Goal: Communication & Community: Answer question/provide support

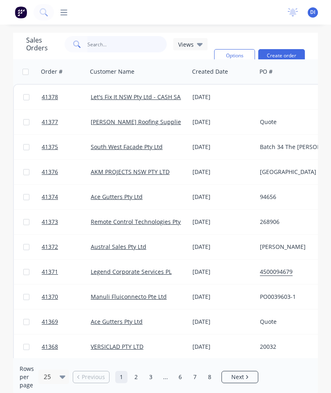
click at [108, 44] on input "text" at bounding box center [128, 44] width 80 height 16
type input "41363"
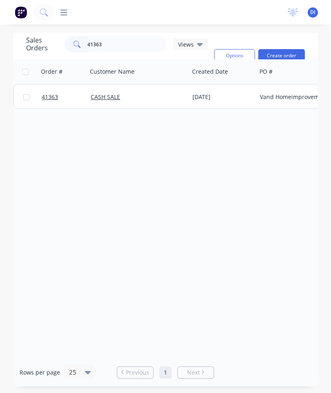
click at [52, 101] on span "41363" at bounding box center [50, 97] width 16 height 8
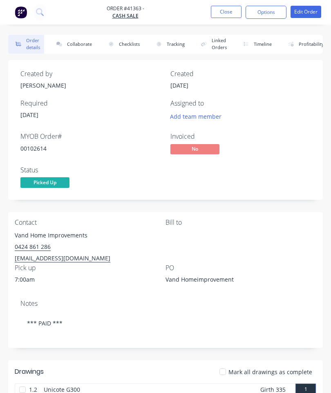
click at [83, 47] on button "Collaborate" at bounding box center [72, 44] width 47 height 19
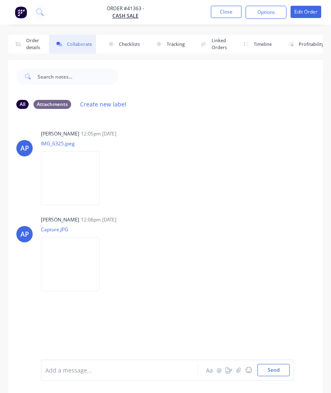
click at [235, 370] on button "button" at bounding box center [239, 370] width 10 height 10
click at [273, 368] on button "Send" at bounding box center [274, 370] width 32 height 12
click at [230, 8] on button "Close" at bounding box center [226, 12] width 31 height 12
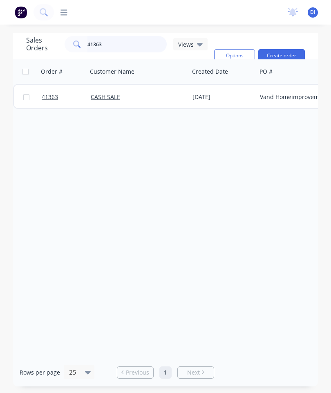
click at [136, 45] on input "41363" at bounding box center [128, 44] width 80 height 16
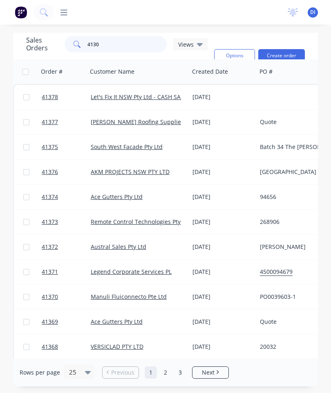
type input "41308"
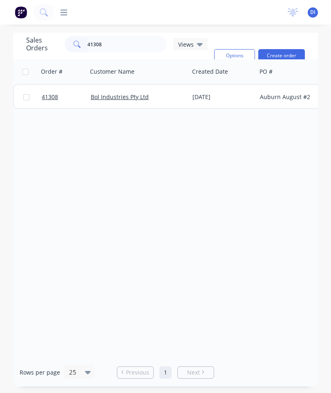
click at [47, 95] on span "41308" at bounding box center [50, 97] width 16 height 8
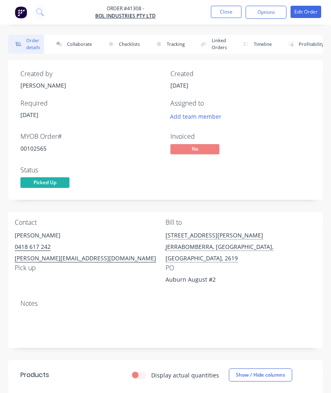
click at [83, 45] on button "Collaborate" at bounding box center [72, 44] width 47 height 19
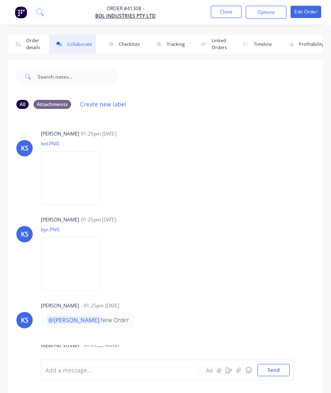
click at [239, 366] on button "button" at bounding box center [239, 370] width 10 height 10
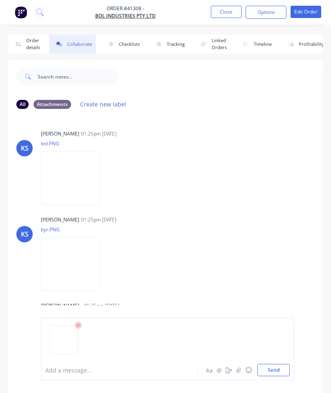
click at [275, 368] on button "Send" at bounding box center [274, 370] width 32 height 12
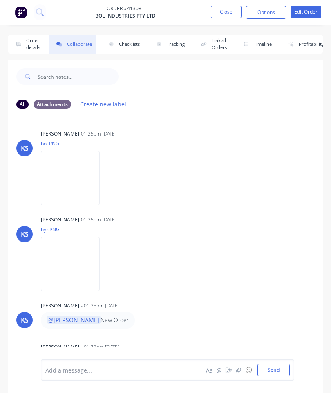
scroll to position [84, 0]
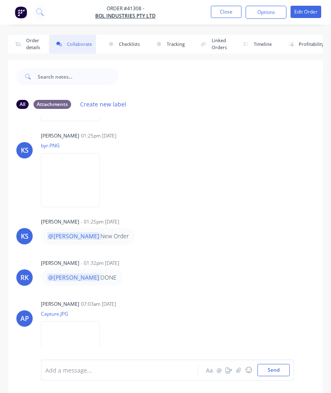
click at [211, 7] on button "Close" at bounding box center [226, 12] width 31 height 12
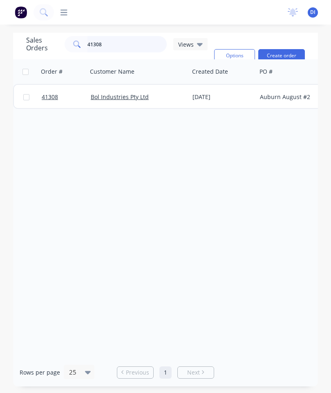
click at [127, 46] on input "41308" at bounding box center [128, 44] width 80 height 16
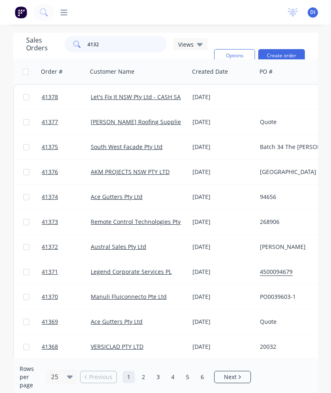
type input "41321"
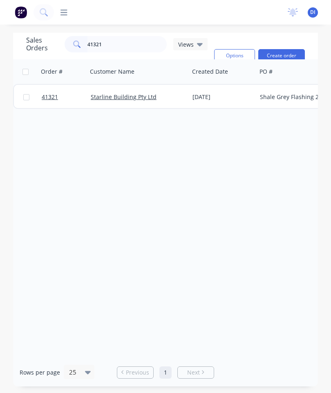
click at [49, 100] on span "41321" at bounding box center [50, 97] width 16 height 8
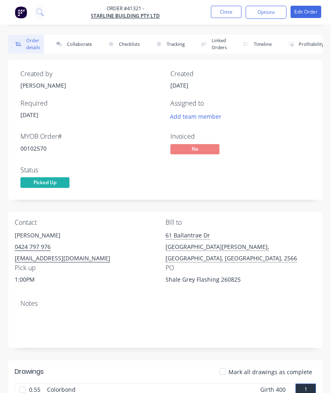
click at [77, 50] on button "Collaborate" at bounding box center [72, 44] width 47 height 19
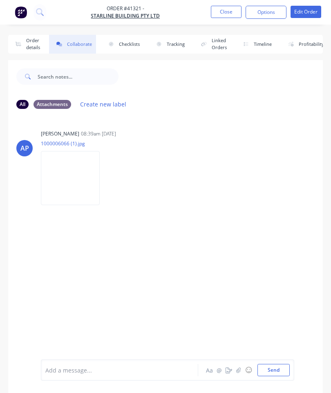
click at [238, 368] on icon "button" at bounding box center [239, 370] width 5 height 6
click at [273, 367] on button "Send" at bounding box center [274, 370] width 32 height 12
click at [218, 18] on button "Close" at bounding box center [226, 12] width 31 height 12
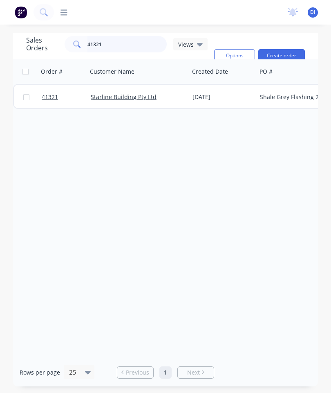
click at [127, 42] on input "41321" at bounding box center [128, 44] width 80 height 16
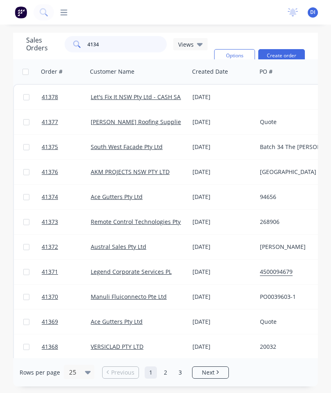
type input "41349"
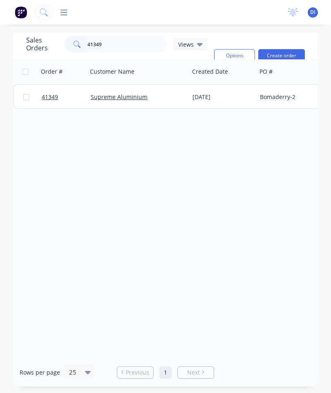
click at [54, 94] on span "41349" at bounding box center [50, 97] width 16 height 8
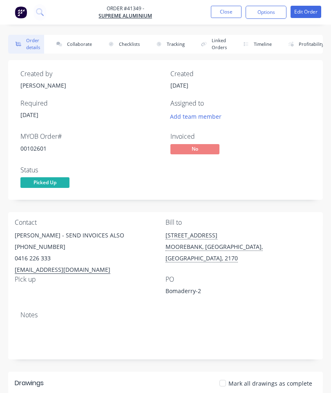
click at [69, 47] on button "Collaborate" at bounding box center [72, 44] width 47 height 19
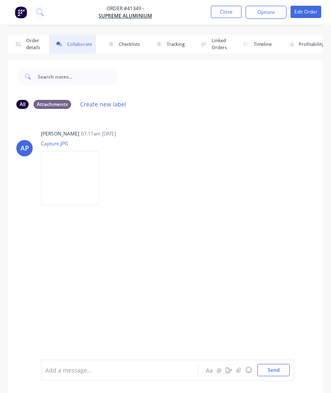
click at [237, 370] on icon "button" at bounding box center [239, 370] width 5 height 6
click at [268, 372] on button "Send" at bounding box center [274, 370] width 32 height 12
click at [222, 9] on button "Close" at bounding box center [226, 12] width 31 height 12
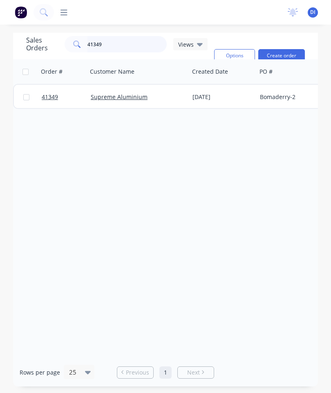
click at [126, 48] on input "41349" at bounding box center [128, 44] width 80 height 16
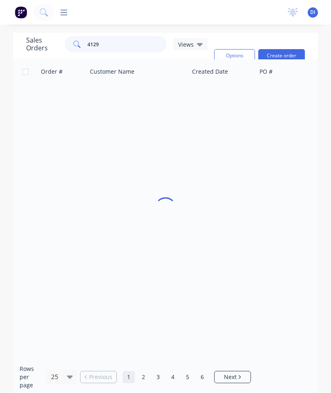
type input "41299"
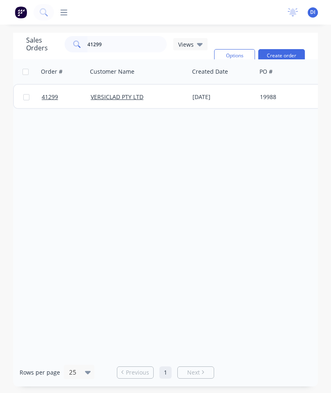
click at [45, 100] on span "41299" at bounding box center [50, 97] width 16 height 8
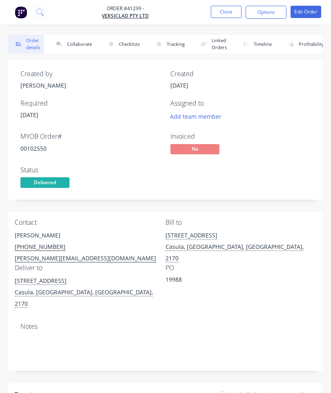
click at [73, 47] on button "Collaborate" at bounding box center [72, 44] width 47 height 19
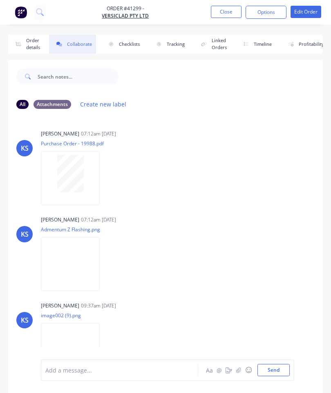
click at [238, 372] on icon "button" at bounding box center [239, 369] width 5 height 5
click at [278, 365] on button "Send" at bounding box center [274, 370] width 32 height 12
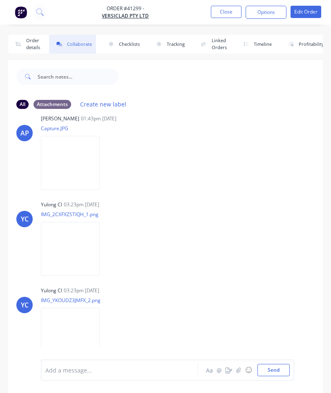
click at [226, 16] on button "Close" at bounding box center [226, 12] width 31 height 12
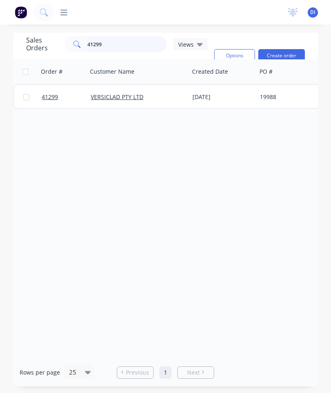
click at [129, 48] on input "41299" at bounding box center [128, 44] width 80 height 16
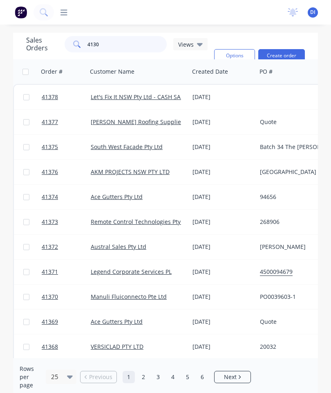
type input "41307"
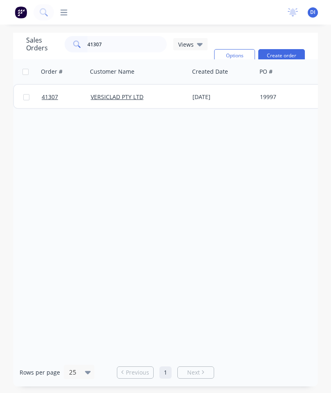
click at [50, 96] on span "41307" at bounding box center [50, 97] width 16 height 8
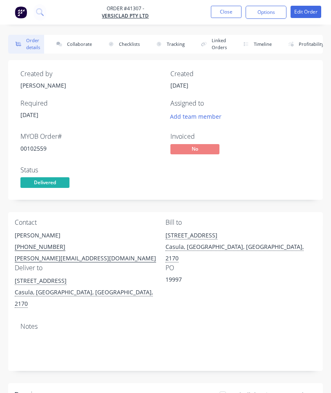
click at [70, 45] on button "Collaborate" at bounding box center [72, 44] width 47 height 19
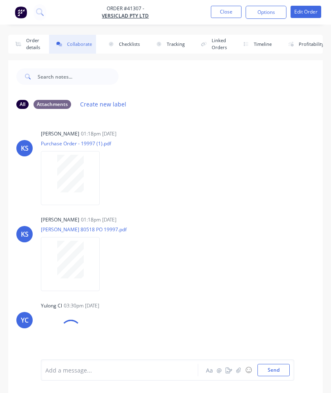
click at [237, 374] on button "button" at bounding box center [239, 370] width 10 height 10
click at [272, 370] on button "Send" at bounding box center [274, 370] width 32 height 12
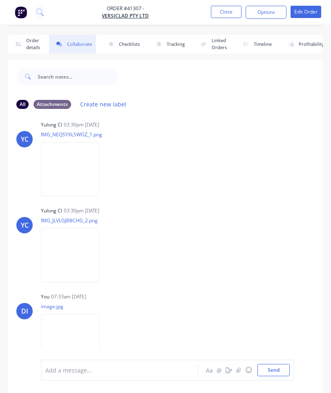
scroll to position [180, 0]
click at [224, 17] on button "Close" at bounding box center [226, 12] width 31 height 12
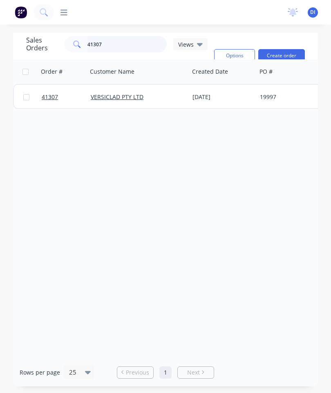
click at [131, 43] on input "41307" at bounding box center [128, 44] width 80 height 16
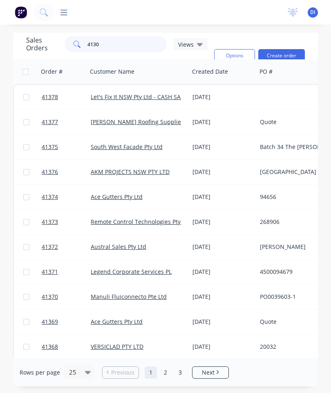
type input "41307"
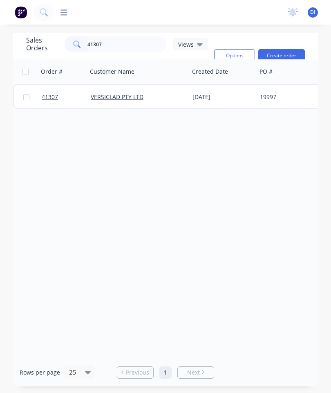
click at [50, 99] on span "41307" at bounding box center [50, 97] width 16 height 8
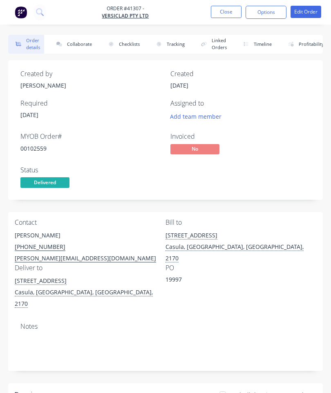
click at [73, 41] on button "Collaborate" at bounding box center [72, 44] width 47 height 19
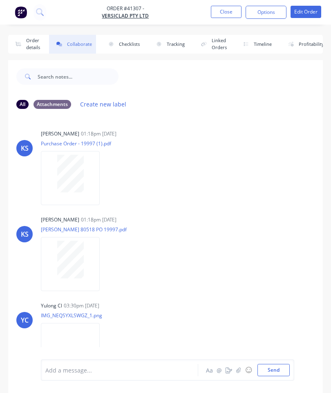
click at [240, 372] on icon "button" at bounding box center [239, 370] width 5 height 6
click at [272, 370] on button "Send" at bounding box center [274, 370] width 32 height 12
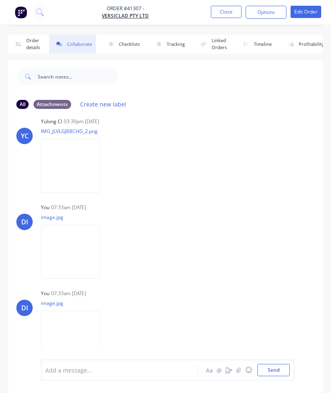
scroll to position [270, 0]
click at [227, 11] on button "Close" at bounding box center [226, 12] width 31 height 12
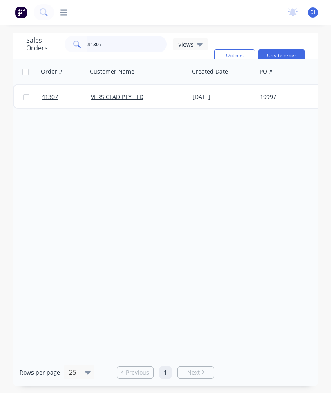
click at [135, 43] on input "41307" at bounding box center [128, 44] width 80 height 16
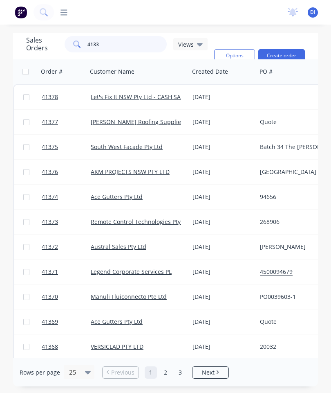
type input "41331"
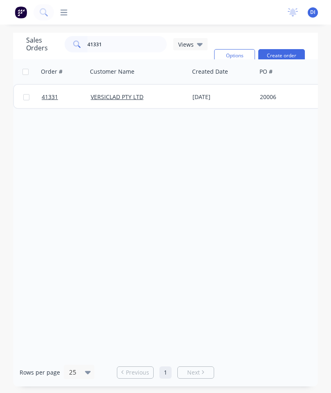
click at [50, 98] on span "41331" at bounding box center [50, 97] width 16 height 8
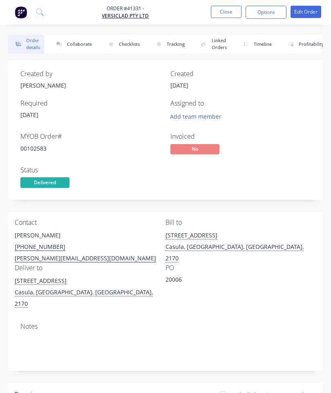
click at [78, 44] on button "Collaborate" at bounding box center [72, 44] width 47 height 19
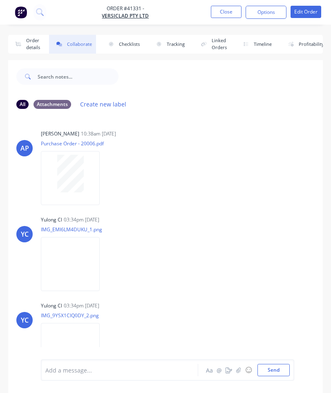
click at [241, 370] on icon "button" at bounding box center [239, 369] width 5 height 5
click at [275, 370] on button "Send" at bounding box center [274, 370] width 32 height 12
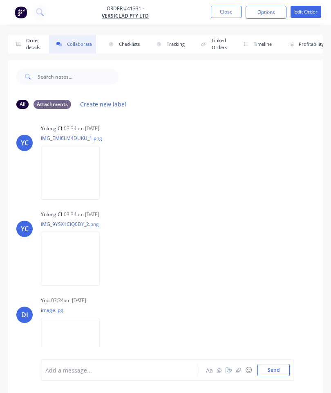
scroll to position [45, 0]
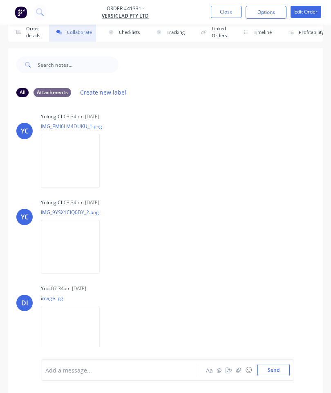
click at [232, 12] on button "Close" at bounding box center [226, 12] width 31 height 12
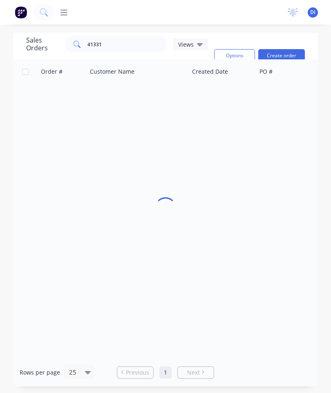
scroll to position [33, 0]
click at [135, 36] on input "41331" at bounding box center [128, 44] width 80 height 16
type input "41331"
click at [50, 93] on span "41331" at bounding box center [50, 97] width 16 height 8
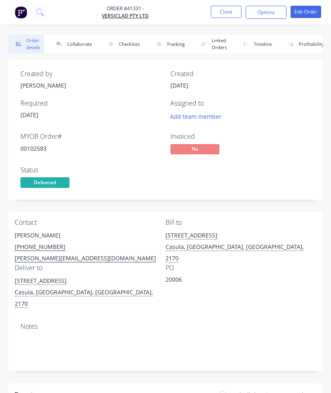
click at [69, 47] on button "Collaborate" at bounding box center [72, 44] width 47 height 19
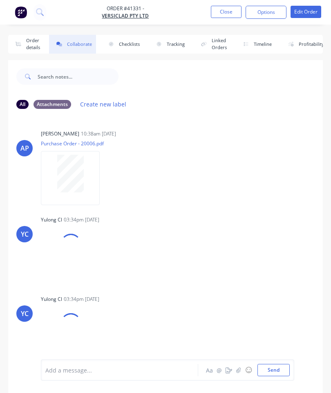
click at [236, 368] on button "button" at bounding box center [239, 370] width 10 height 10
click at [271, 371] on button "Send" at bounding box center [274, 370] width 32 height 12
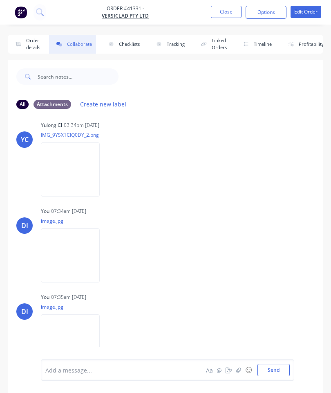
click at [220, 7] on button "Close" at bounding box center [226, 12] width 31 height 12
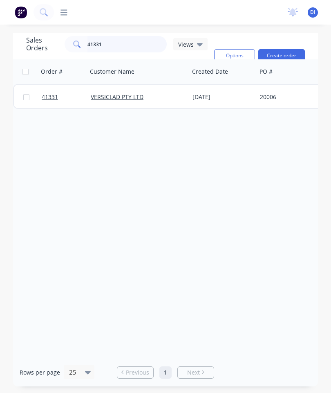
click at [103, 45] on input "41331" at bounding box center [128, 44] width 80 height 16
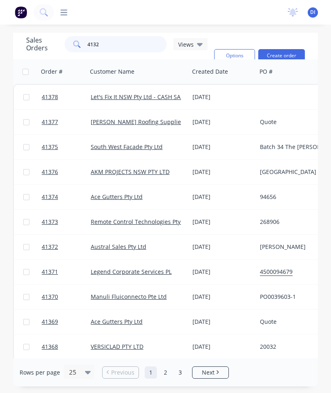
type input "41329"
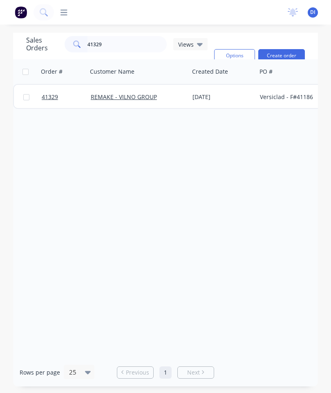
click at [43, 96] on span "41329" at bounding box center [50, 97] width 16 height 8
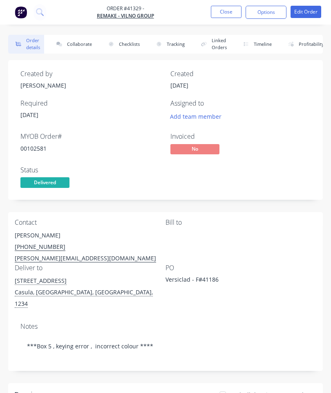
click at [78, 38] on button "Collaborate" at bounding box center [72, 44] width 47 height 19
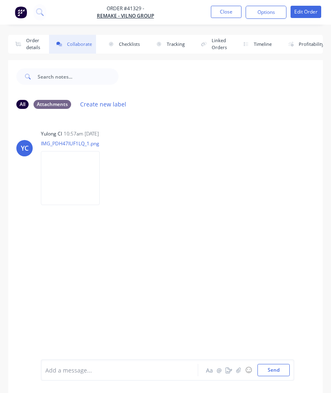
click at [236, 367] on button "button" at bounding box center [239, 370] width 10 height 10
click at [273, 374] on button "Send" at bounding box center [274, 370] width 32 height 12
click at [224, 10] on button "Close" at bounding box center [226, 12] width 31 height 12
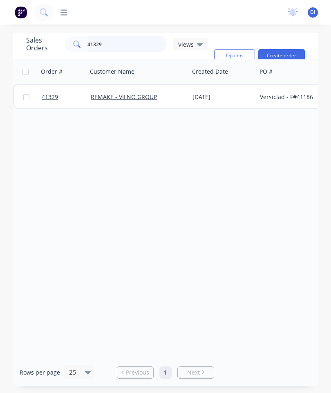
click at [111, 41] on input "41329" at bounding box center [128, 44] width 80 height 16
click at [110, 39] on input "41329" at bounding box center [128, 44] width 80 height 16
click at [112, 43] on input "41329" at bounding box center [128, 44] width 80 height 16
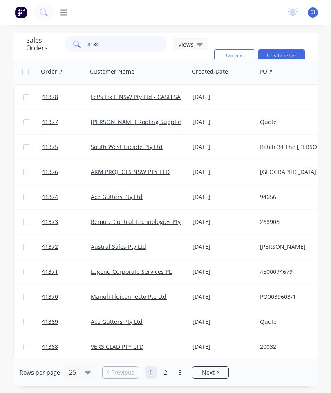
type input "41347"
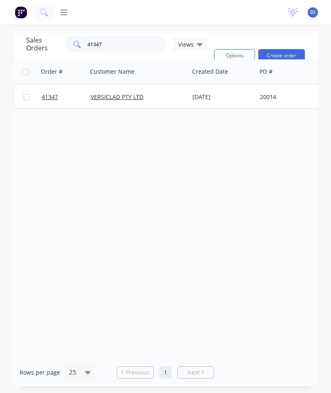
click at [52, 96] on span "41347" at bounding box center [50, 97] width 16 height 8
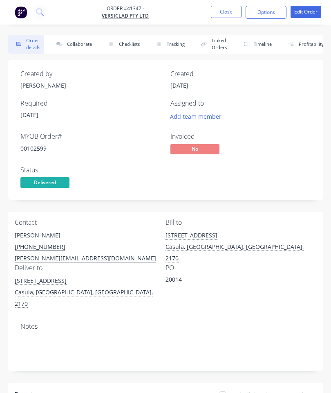
click at [71, 42] on button "Collaborate" at bounding box center [72, 44] width 47 height 19
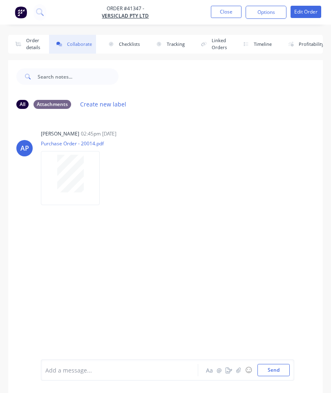
click at [233, 369] on button "button" at bounding box center [229, 370] width 10 height 10
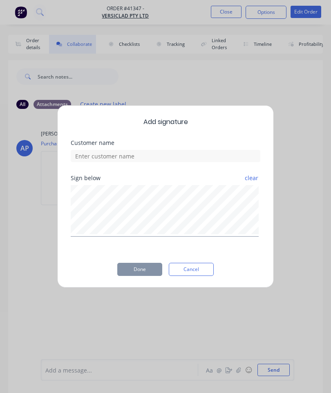
click at [191, 266] on button "Cancel" at bounding box center [191, 269] width 45 height 13
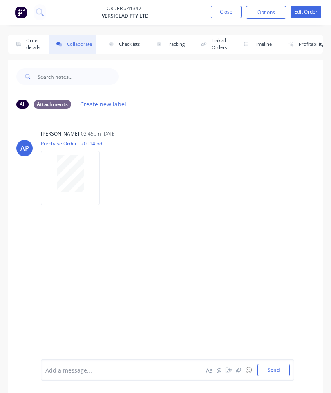
click at [236, 368] on button "button" at bounding box center [239, 370] width 10 height 10
click at [274, 364] on button "Send" at bounding box center [274, 370] width 32 height 12
click at [227, 8] on button "Close" at bounding box center [226, 12] width 31 height 12
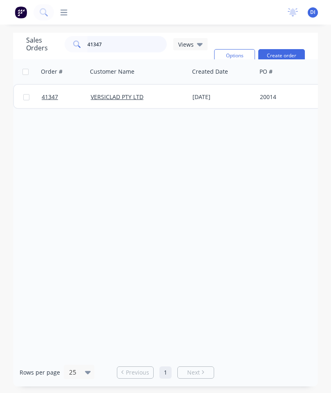
click at [107, 48] on input "41347" at bounding box center [128, 44] width 80 height 16
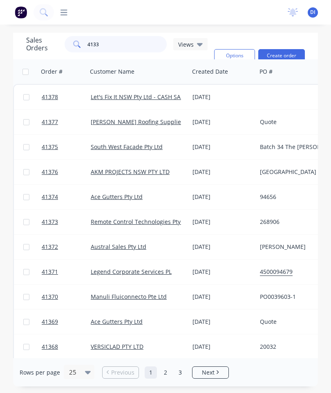
type input "41330"
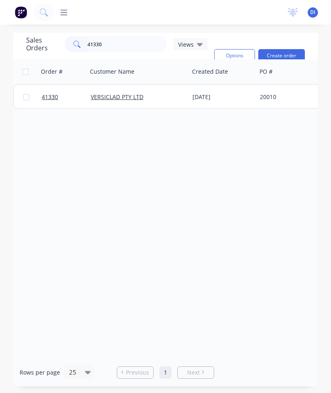
click at [49, 101] on link "41330" at bounding box center [66, 97] width 49 height 25
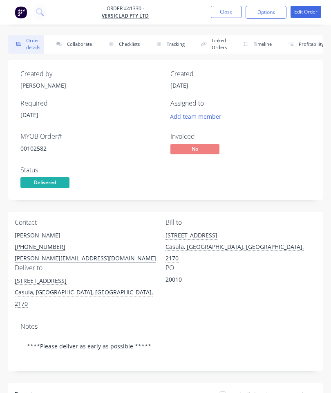
click at [66, 46] on button "Collaborate" at bounding box center [72, 44] width 47 height 19
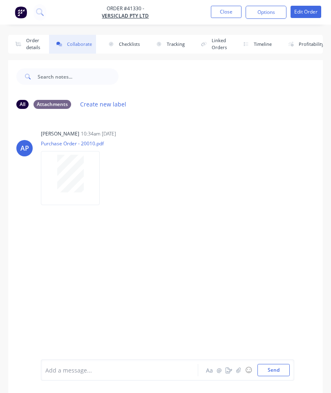
click at [240, 371] on icon "button" at bounding box center [239, 370] width 5 height 6
click at [272, 372] on button "Send" at bounding box center [274, 370] width 32 height 12
click at [228, 13] on button "Close" at bounding box center [226, 12] width 31 height 12
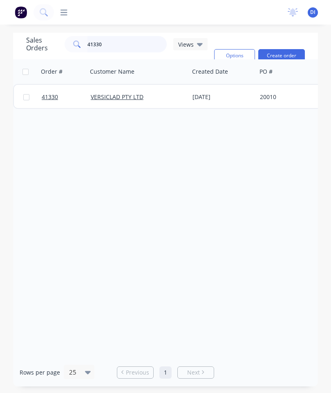
click at [144, 47] on input "41330" at bounding box center [128, 44] width 80 height 16
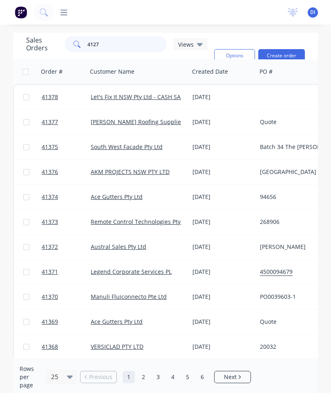
type input "41277"
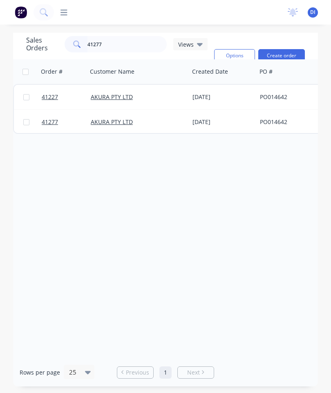
click at [53, 96] on span "41227" at bounding box center [50, 97] width 16 height 8
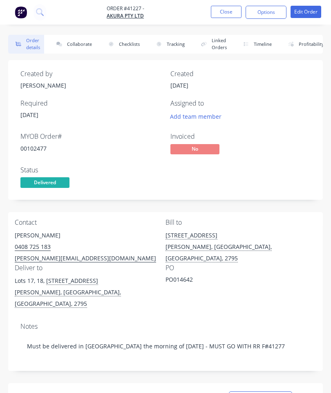
click at [78, 44] on button "Collaborate" at bounding box center [72, 44] width 47 height 19
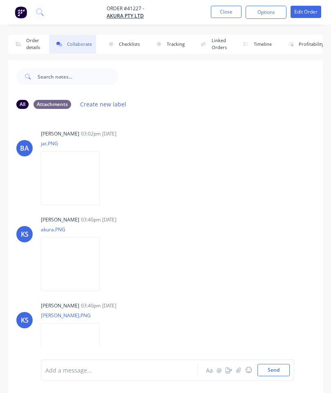
click at [242, 365] on button "button" at bounding box center [239, 370] width 10 height 10
click at [275, 368] on button "Send" at bounding box center [274, 370] width 32 height 12
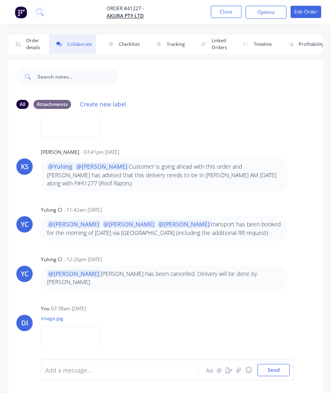
scroll to position [239, 0]
click at [222, 13] on button "Close" at bounding box center [226, 12] width 31 height 12
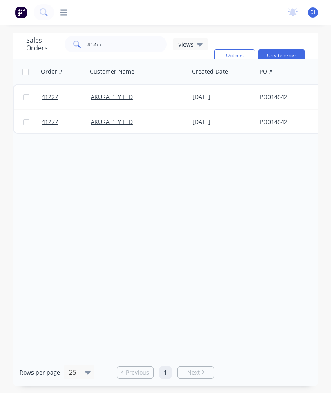
click at [50, 93] on span "41227" at bounding box center [50, 97] width 16 height 8
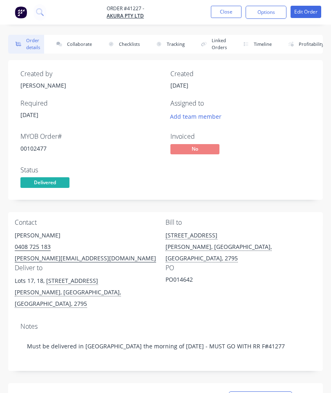
click at [72, 42] on button "Collaborate" at bounding box center [72, 44] width 47 height 19
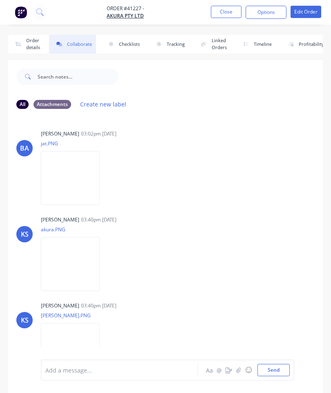
click at [236, 372] on button "button" at bounding box center [239, 370] width 10 height 10
click at [272, 368] on button "Send" at bounding box center [274, 370] width 32 height 12
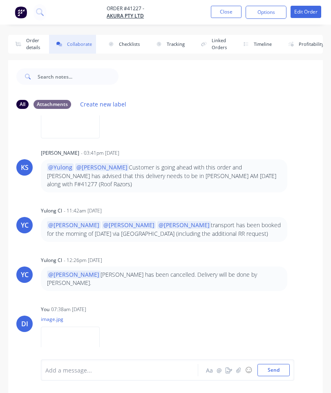
click at [221, 14] on button "Close" at bounding box center [226, 12] width 31 height 12
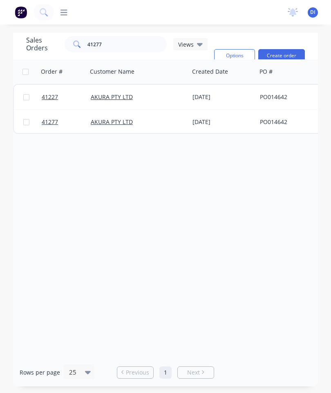
click at [50, 124] on span "41277" at bounding box center [50, 122] width 16 height 8
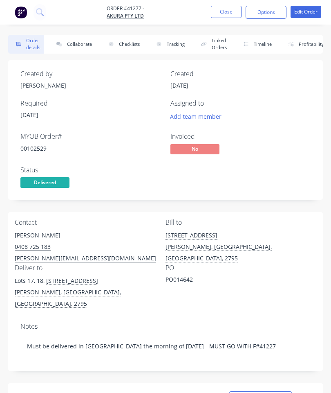
click at [83, 42] on button "Collaborate" at bounding box center [72, 44] width 47 height 19
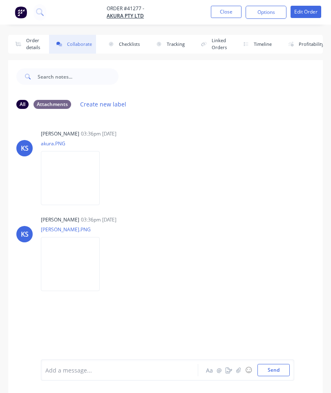
click at [240, 368] on icon "button" at bounding box center [239, 369] width 5 height 5
click at [269, 368] on button "Send" at bounding box center [274, 370] width 32 height 12
click at [243, 369] on button "button" at bounding box center [239, 370] width 10 height 10
click at [224, 12] on button "Close" at bounding box center [226, 12] width 31 height 12
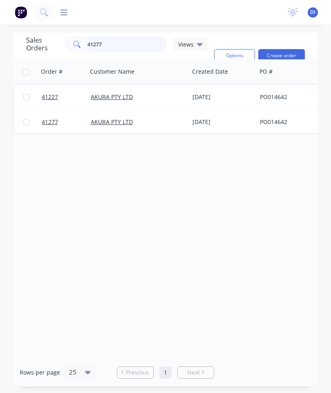
click at [109, 50] on input "41277" at bounding box center [128, 44] width 80 height 16
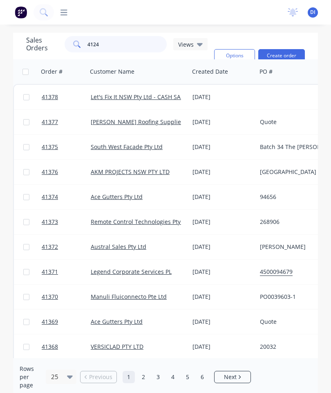
type input "41241"
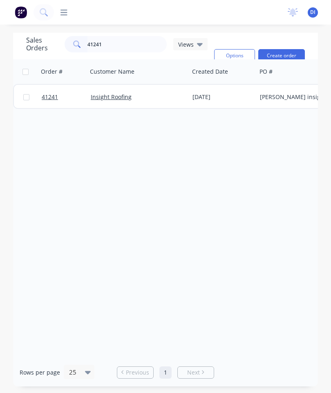
click at [50, 95] on span "41241" at bounding box center [50, 97] width 16 height 8
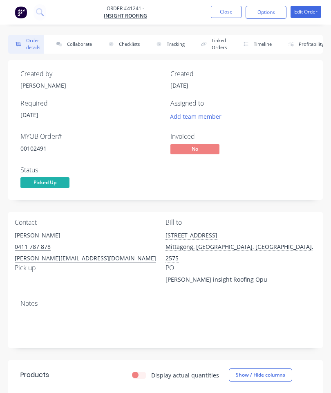
click at [74, 42] on button "Collaborate" at bounding box center [72, 44] width 47 height 19
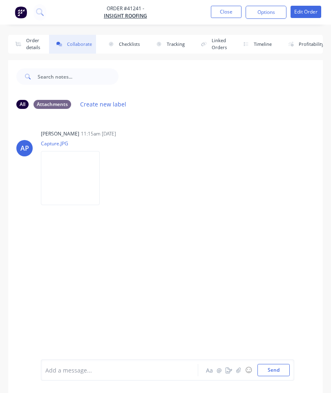
click at [237, 366] on button "button" at bounding box center [239, 370] width 10 height 10
click at [268, 366] on button "Send" at bounding box center [274, 370] width 32 height 12
click at [227, 9] on button "Close" at bounding box center [226, 12] width 31 height 12
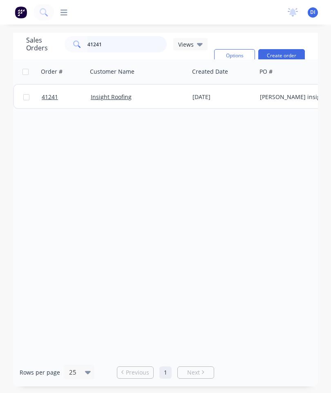
click at [142, 47] on input "41241" at bounding box center [128, 44] width 80 height 16
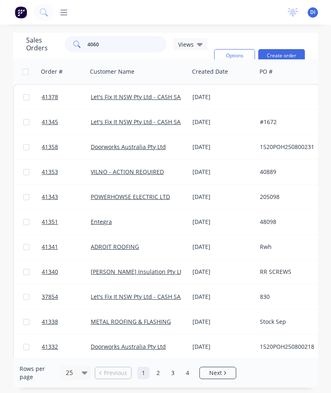
type input "40602"
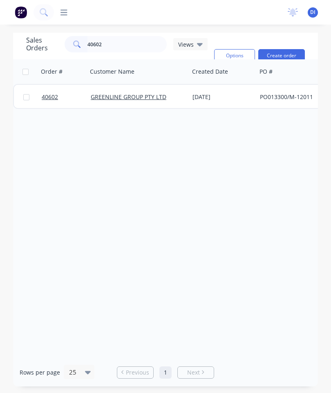
click at [45, 94] on span "40602" at bounding box center [50, 97] width 16 height 8
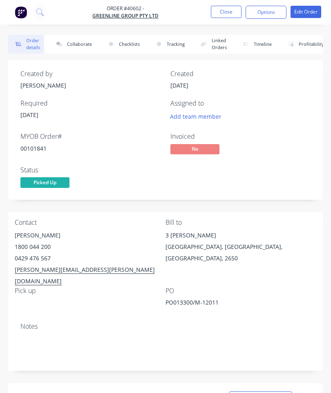
click at [82, 46] on button "Collaborate" at bounding box center [72, 44] width 47 height 19
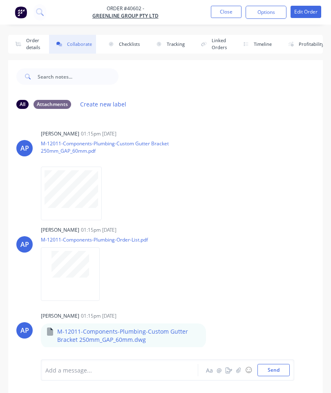
click at [237, 374] on button "button" at bounding box center [239, 370] width 10 height 10
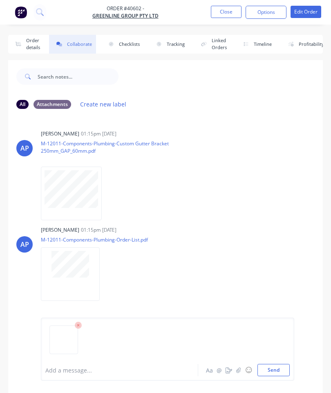
click at [275, 368] on button "Send" at bounding box center [274, 370] width 32 height 12
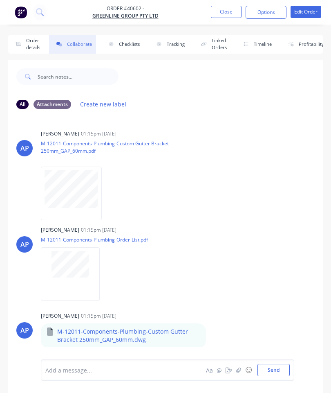
scroll to position [59, 0]
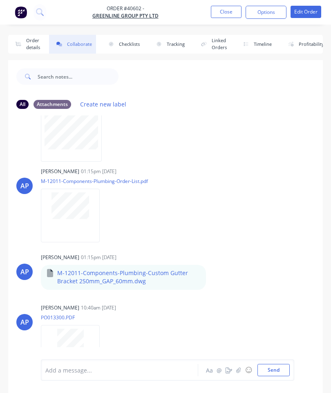
click at [225, 13] on button "Close" at bounding box center [226, 12] width 31 height 12
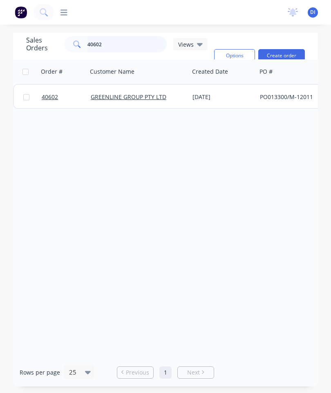
click at [121, 51] on input "40602" at bounding box center [128, 44] width 80 height 16
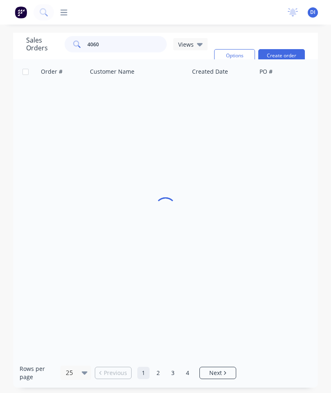
type input "40602"
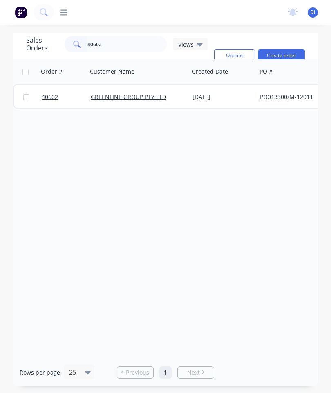
click at [54, 99] on span "40602" at bounding box center [50, 97] width 16 height 8
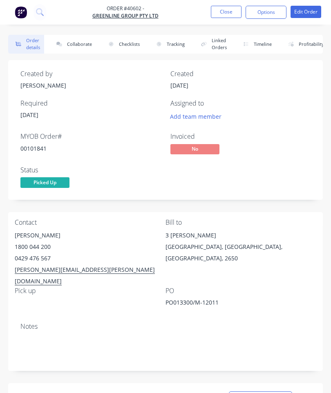
click at [74, 48] on button "Collaborate" at bounding box center [72, 44] width 47 height 19
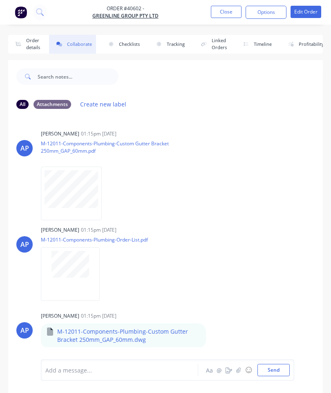
click at [238, 370] on icon "button" at bounding box center [239, 369] width 5 height 5
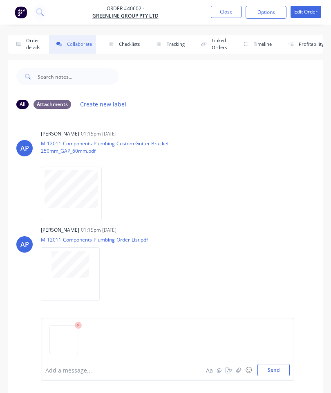
click at [286, 368] on button "Send" at bounding box center [274, 370] width 32 height 12
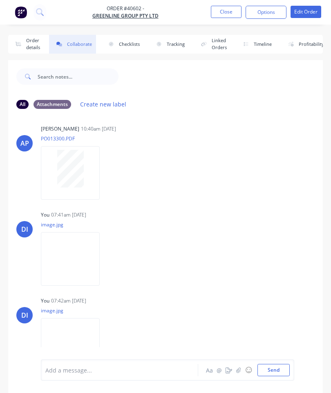
scroll to position [237, 0]
click at [221, 11] on button "Close" at bounding box center [226, 12] width 31 height 12
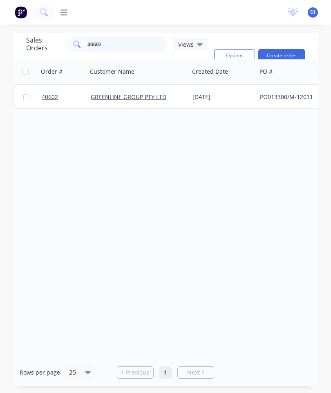
click at [110, 42] on input "40602" at bounding box center [128, 44] width 80 height 16
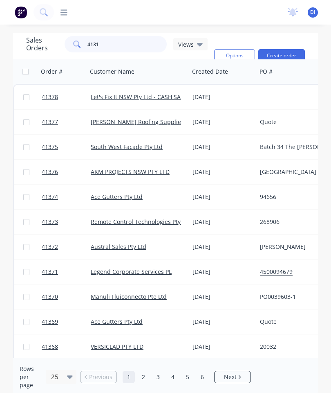
type input "41315"
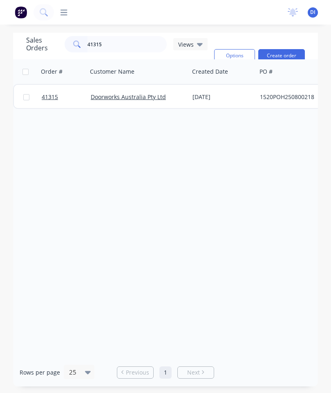
click at [52, 97] on span "41315" at bounding box center [50, 97] width 16 height 8
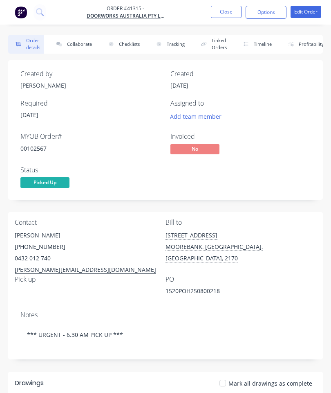
click at [72, 47] on button "Collaborate" at bounding box center [72, 44] width 47 height 19
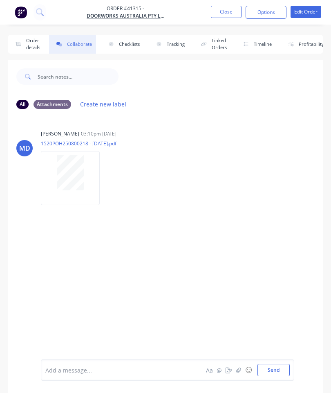
click at [241, 365] on button "button" at bounding box center [239, 370] width 10 height 10
click at [270, 368] on button "Send" at bounding box center [274, 370] width 32 height 12
click at [228, 10] on button "Close" at bounding box center [226, 12] width 31 height 12
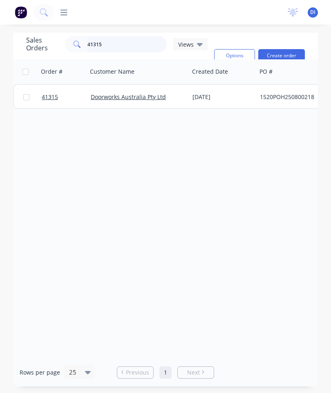
click at [147, 40] on input "41315" at bounding box center [128, 44] width 80 height 16
click at [140, 39] on input "41315" at bounding box center [128, 44] width 80 height 16
click at [135, 47] on input "41315" at bounding box center [128, 44] width 80 height 16
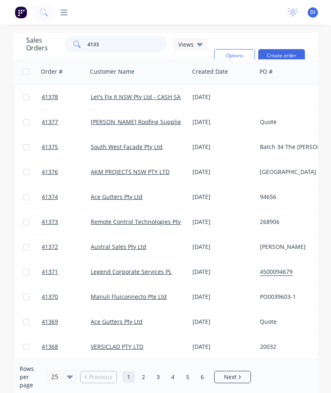
type input "41332"
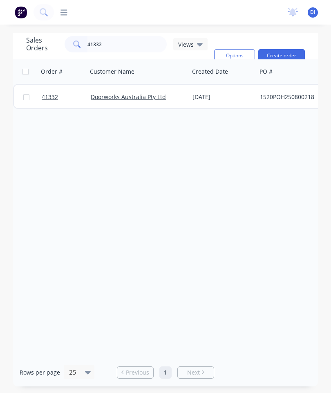
click at [45, 98] on span "41332" at bounding box center [50, 97] width 16 height 8
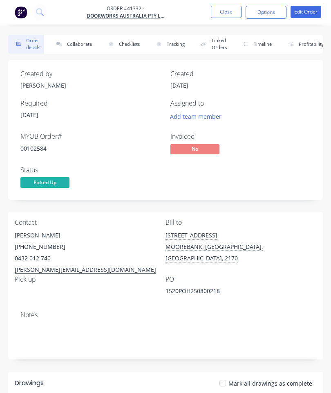
click at [81, 48] on button "Collaborate" at bounding box center [72, 44] width 47 height 19
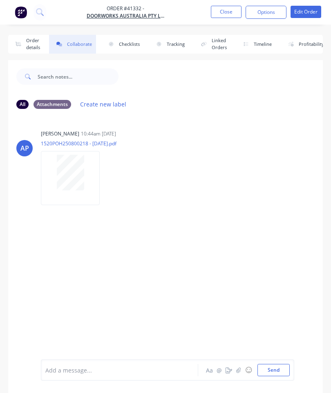
click at [234, 369] on button "button" at bounding box center [239, 370] width 10 height 10
click at [274, 369] on button "Send" at bounding box center [274, 370] width 32 height 12
click at [227, 8] on button "Close" at bounding box center [226, 12] width 31 height 12
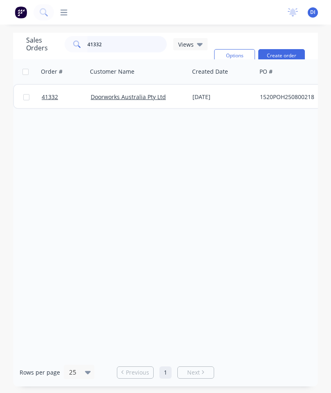
click at [110, 42] on input "41332" at bounding box center [128, 44] width 80 height 16
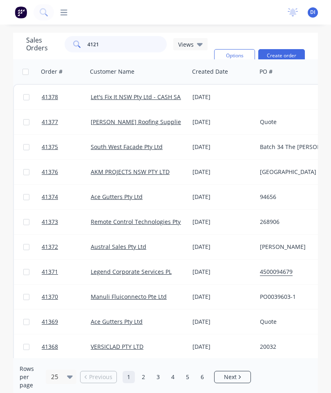
type input "41219"
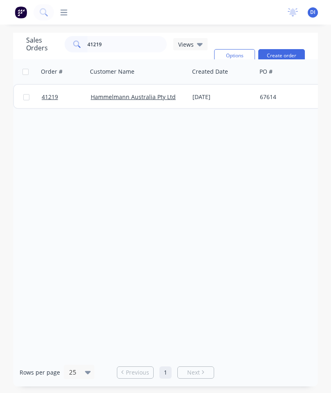
click at [50, 94] on span "41219" at bounding box center [50, 97] width 16 height 8
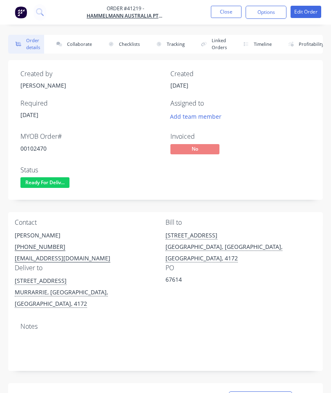
click at [77, 40] on button "Collaborate" at bounding box center [72, 44] width 47 height 19
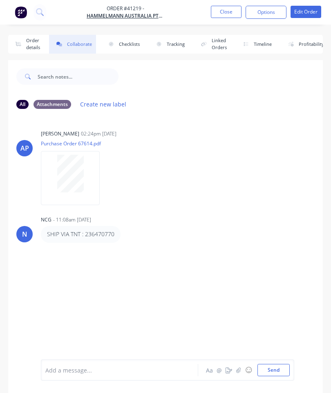
click at [237, 368] on icon "button" at bounding box center [239, 370] width 5 height 6
click at [272, 365] on button "Send" at bounding box center [274, 370] width 32 height 12
click at [226, 7] on button "Close" at bounding box center [226, 12] width 31 height 12
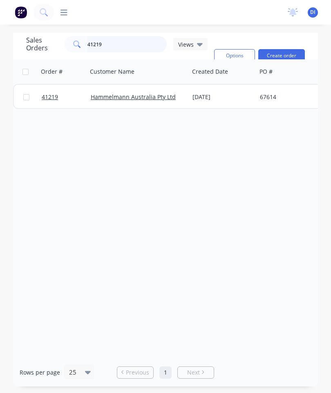
click at [110, 42] on input "41219" at bounding box center [128, 44] width 80 height 16
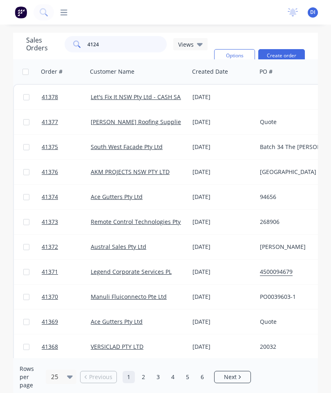
type input "41244"
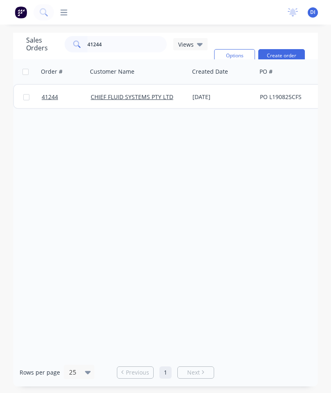
click at [52, 95] on span "41244" at bounding box center [50, 97] width 16 height 8
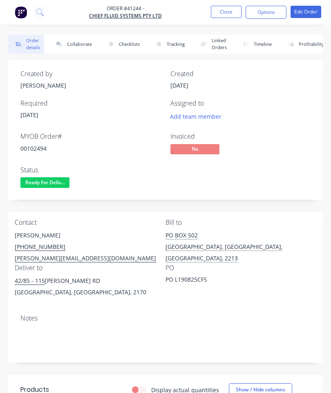
click at [78, 47] on button "Collaborate" at bounding box center [72, 44] width 47 height 19
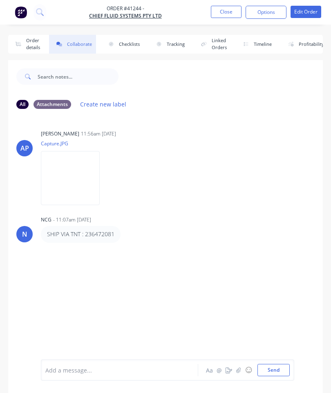
click at [244, 367] on button "button" at bounding box center [239, 370] width 10 height 10
click at [273, 368] on button "Send" at bounding box center [274, 370] width 32 height 12
click at [229, 7] on button "Close" at bounding box center [226, 12] width 31 height 12
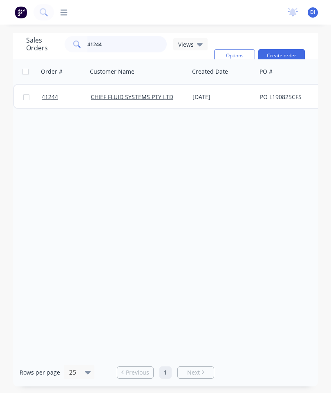
click at [141, 42] on input "41244" at bounding box center [128, 44] width 80 height 16
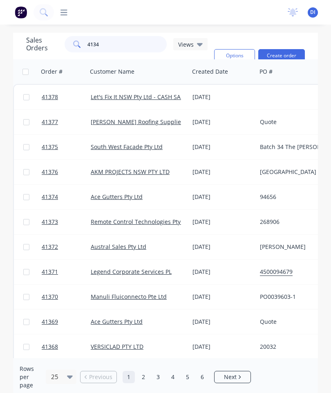
type input "41340"
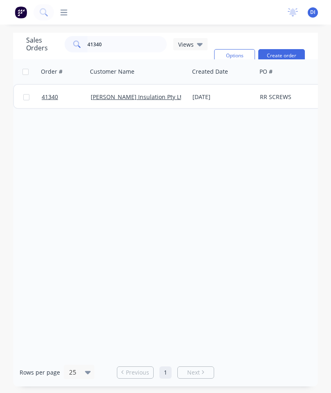
click at [49, 96] on span "41340" at bounding box center [50, 97] width 16 height 8
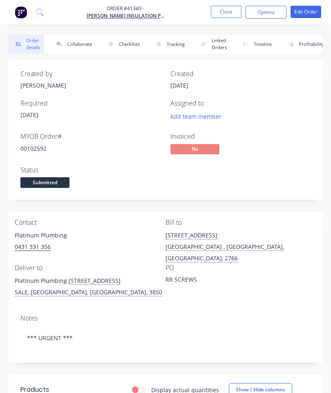
click at [72, 47] on button "Collaborate" at bounding box center [72, 44] width 47 height 19
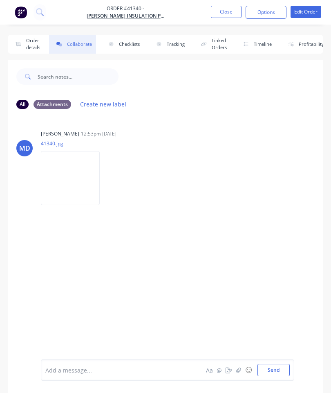
click at [239, 368] on icon "button" at bounding box center [239, 369] width 5 height 5
click at [274, 367] on button "Send" at bounding box center [274, 370] width 32 height 12
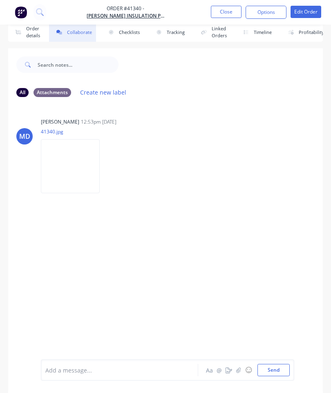
scroll to position [45, 0]
click at [234, 12] on button "Close" at bounding box center [226, 12] width 31 height 12
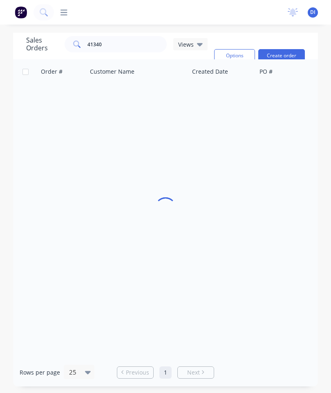
scroll to position [33, 0]
click at [130, 36] on input "41340" at bounding box center [128, 44] width 80 height 16
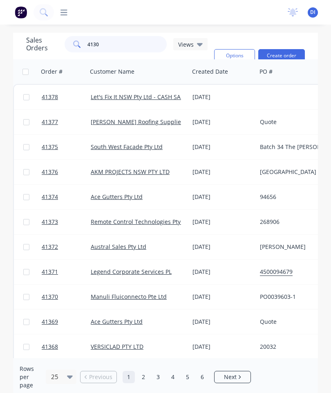
type input "41308"
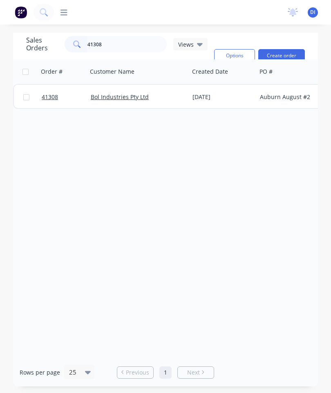
click at [51, 93] on span "41308" at bounding box center [50, 97] width 16 height 8
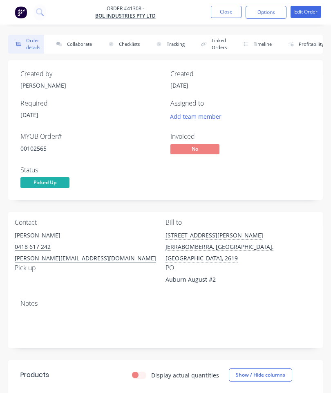
click at [79, 39] on button "Collaborate" at bounding box center [72, 44] width 47 height 19
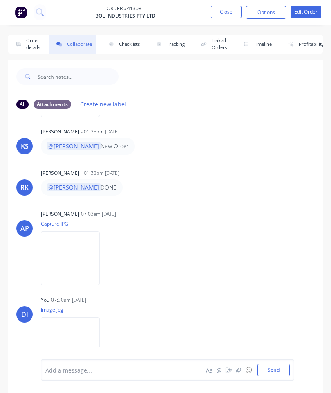
scroll to position [173, 0]
click at [223, 8] on button "Close" at bounding box center [226, 12] width 31 height 12
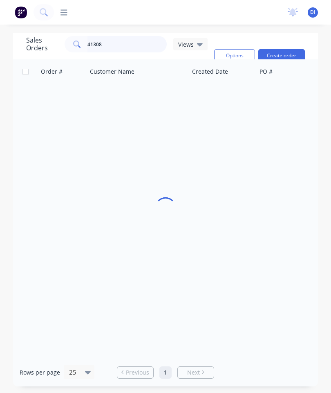
click at [131, 44] on input "41308" at bounding box center [128, 44] width 80 height 16
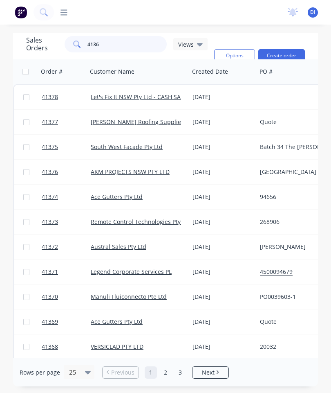
type input "41363"
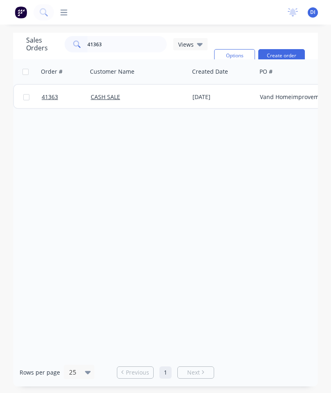
click at [50, 95] on span "41363" at bounding box center [50, 97] width 16 height 8
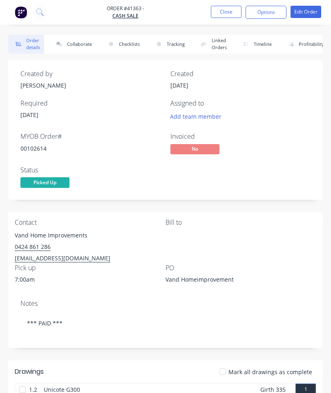
click at [78, 40] on button "Collaborate" at bounding box center [72, 44] width 47 height 19
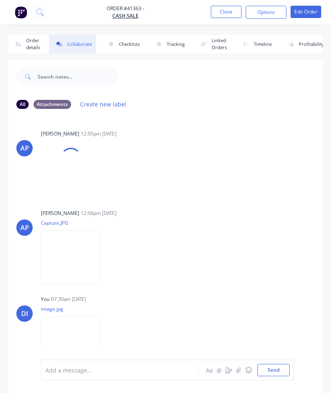
scroll to position [45, 0]
